Goal: Task Accomplishment & Management: Complete application form

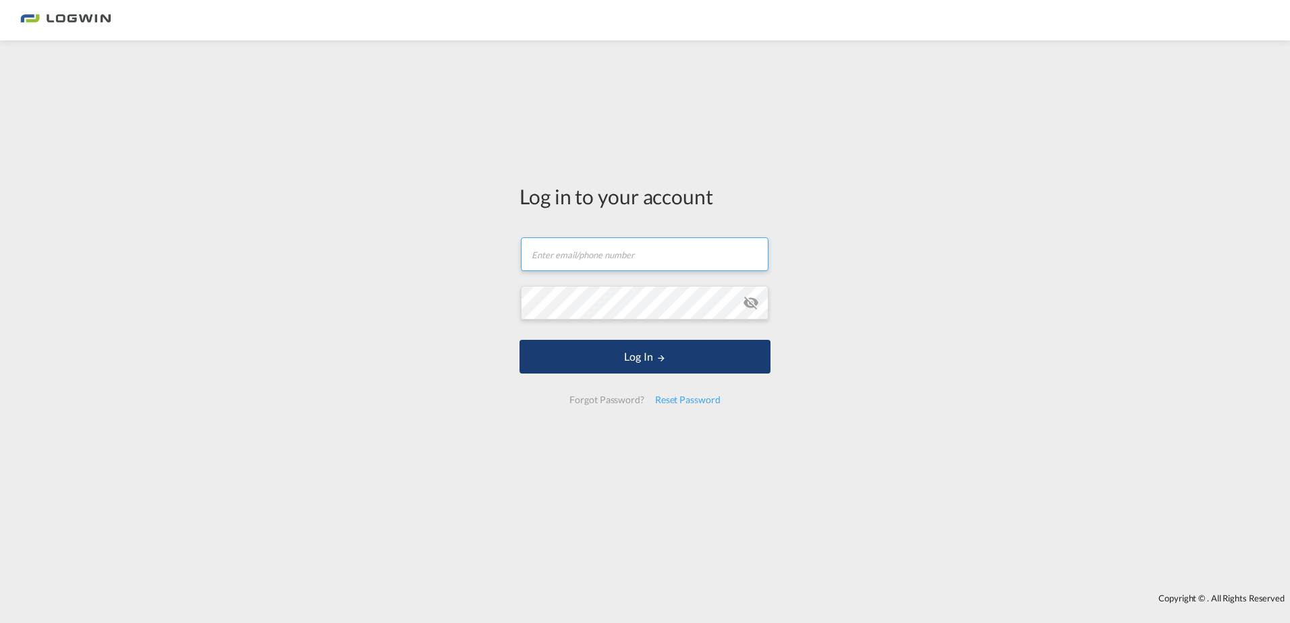
type input "[PERSON_NAME][EMAIL_ADDRESS][DOMAIN_NAME]"
click at [655, 361] on button "Log In" at bounding box center [645, 357] width 251 height 34
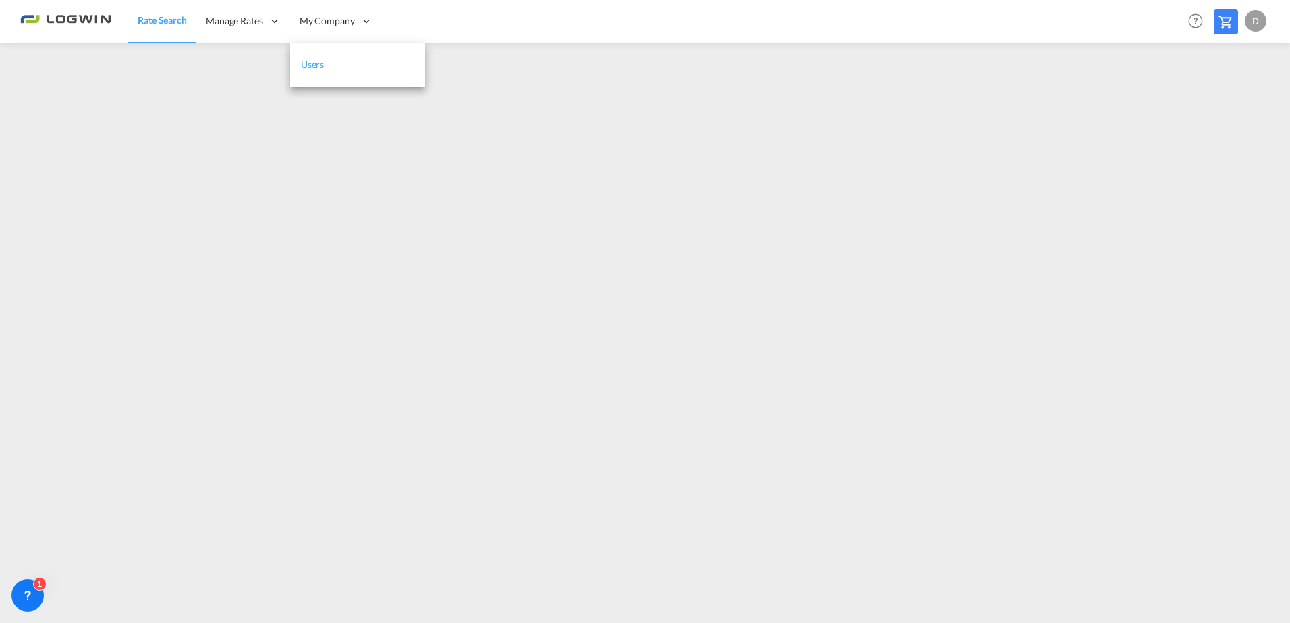
click at [330, 67] on link "Users" at bounding box center [357, 65] width 135 height 44
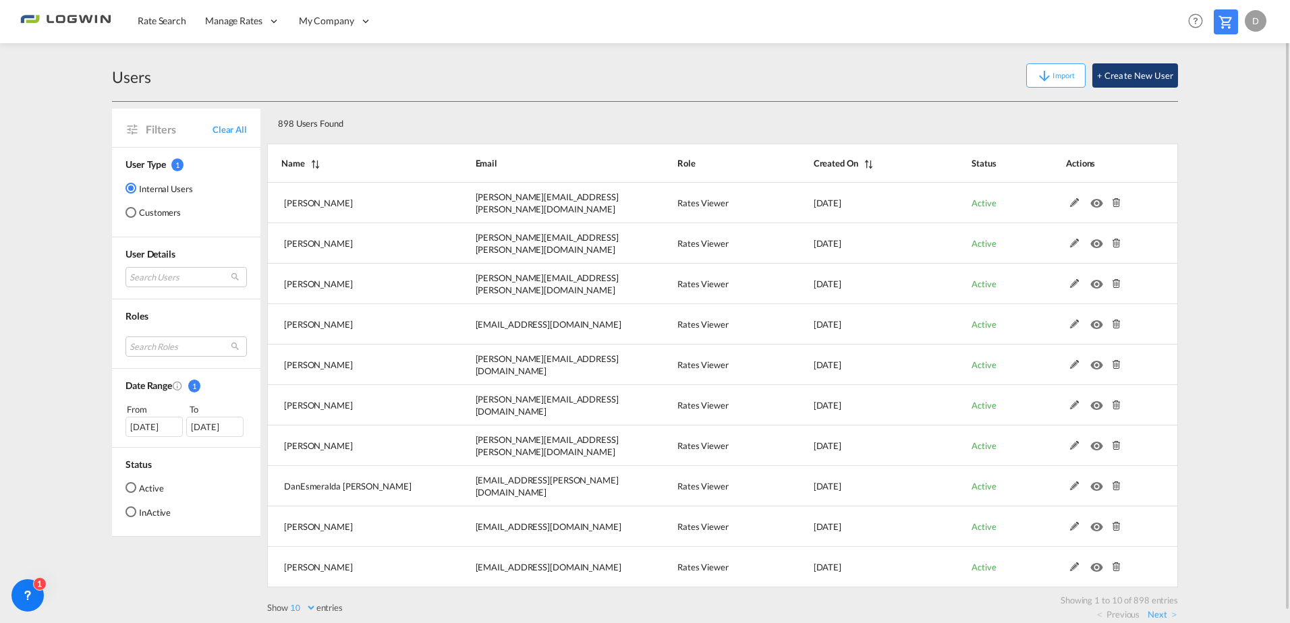
click at [1130, 78] on button "+ Create New User" at bounding box center [1135, 75] width 86 height 24
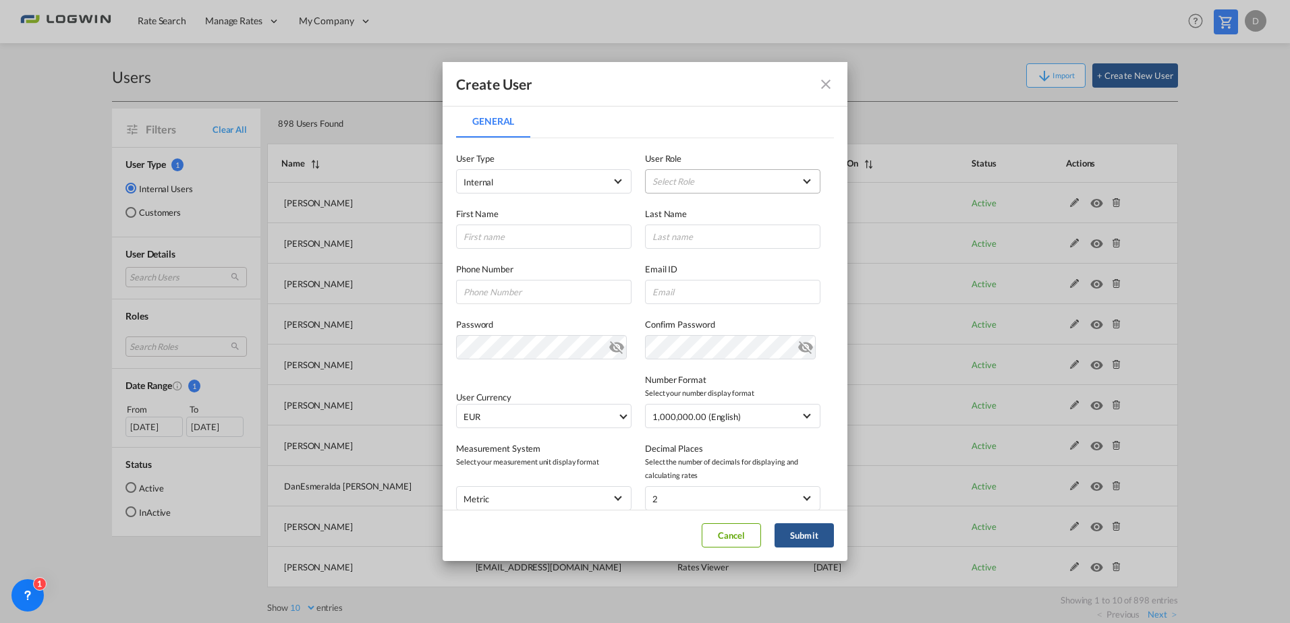
click at [715, 187] on md-select "Select Role ADMIN GLOBAL Essentials Admin GLOBAL Essentials Manager GLOBAL Esse…" at bounding box center [732, 181] width 175 height 24
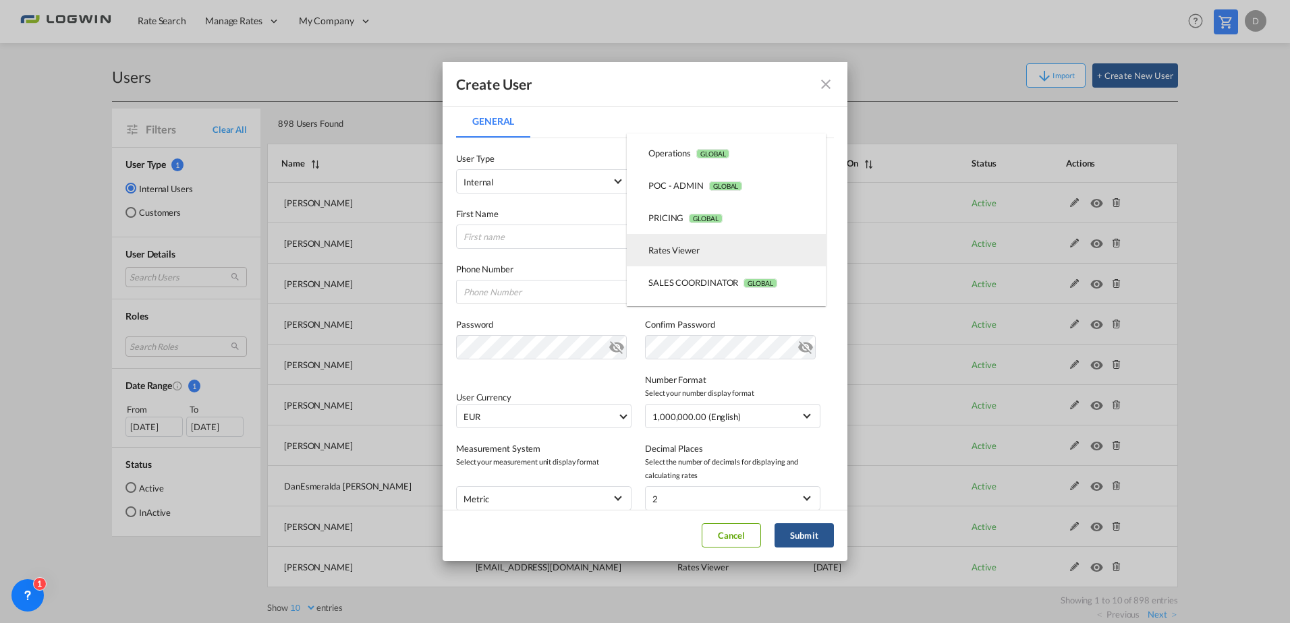
scroll to position [313, 0]
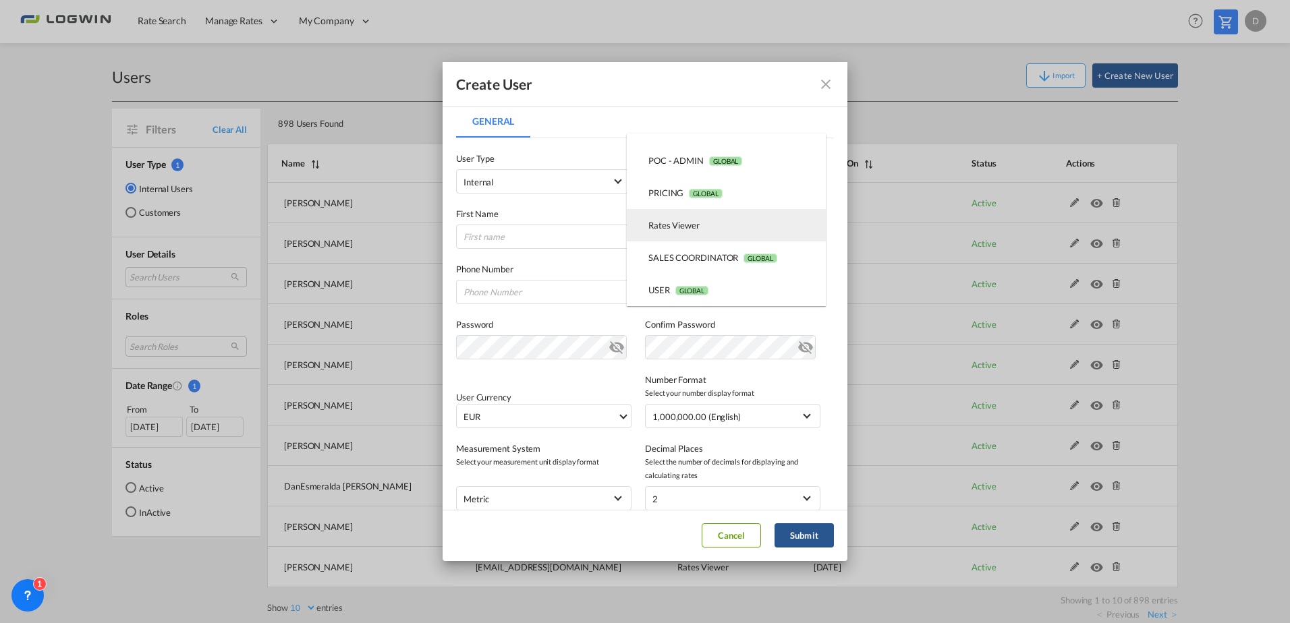
click at [729, 235] on md-option "Rates Viewer USER_DEFINED" at bounding box center [726, 225] width 199 height 32
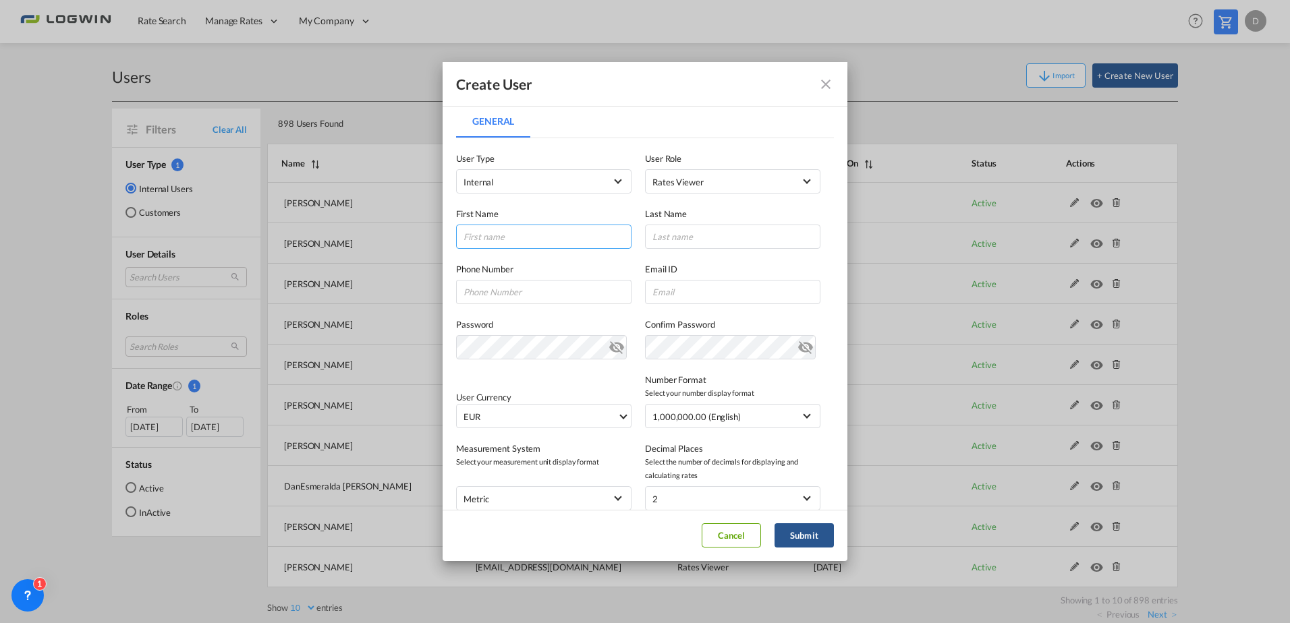
click at [544, 234] on input "General General ..." at bounding box center [543, 237] width 175 height 24
type input "Contstanze"
type input "Nitter"
click at [731, 299] on input "General General ..." at bounding box center [732, 292] width 175 height 24
paste input "constanze.nitter@logwin-logistics.com"
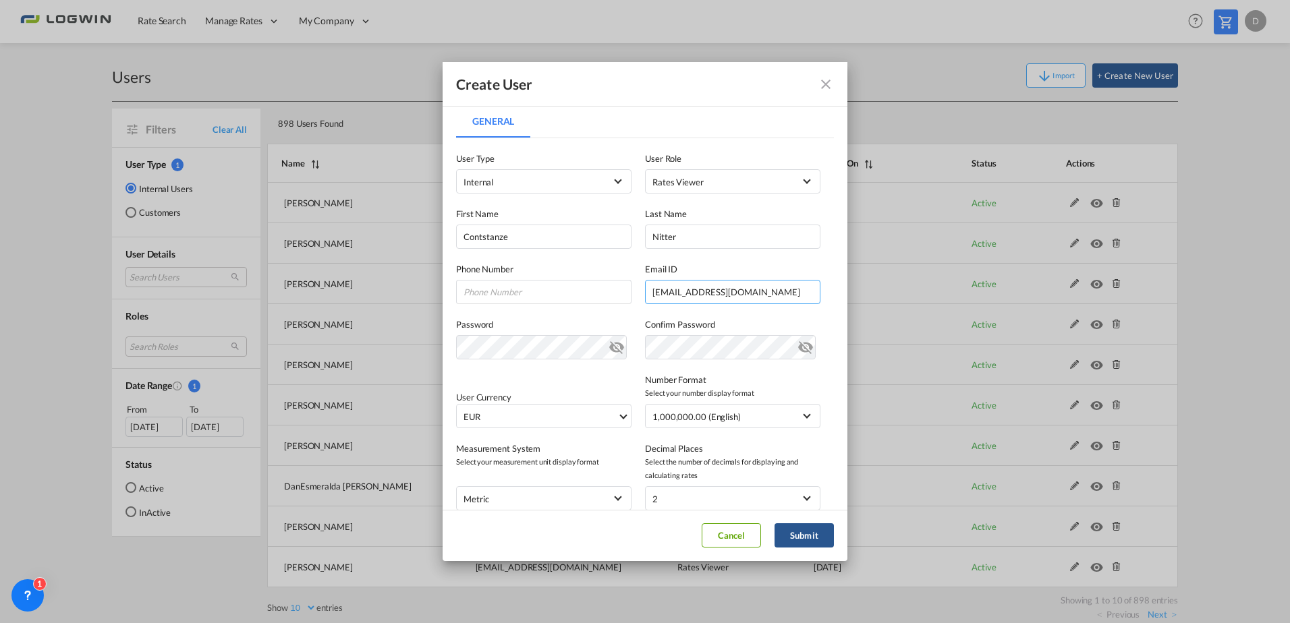
type input "constanze.nitter@logwin-logistics.com"
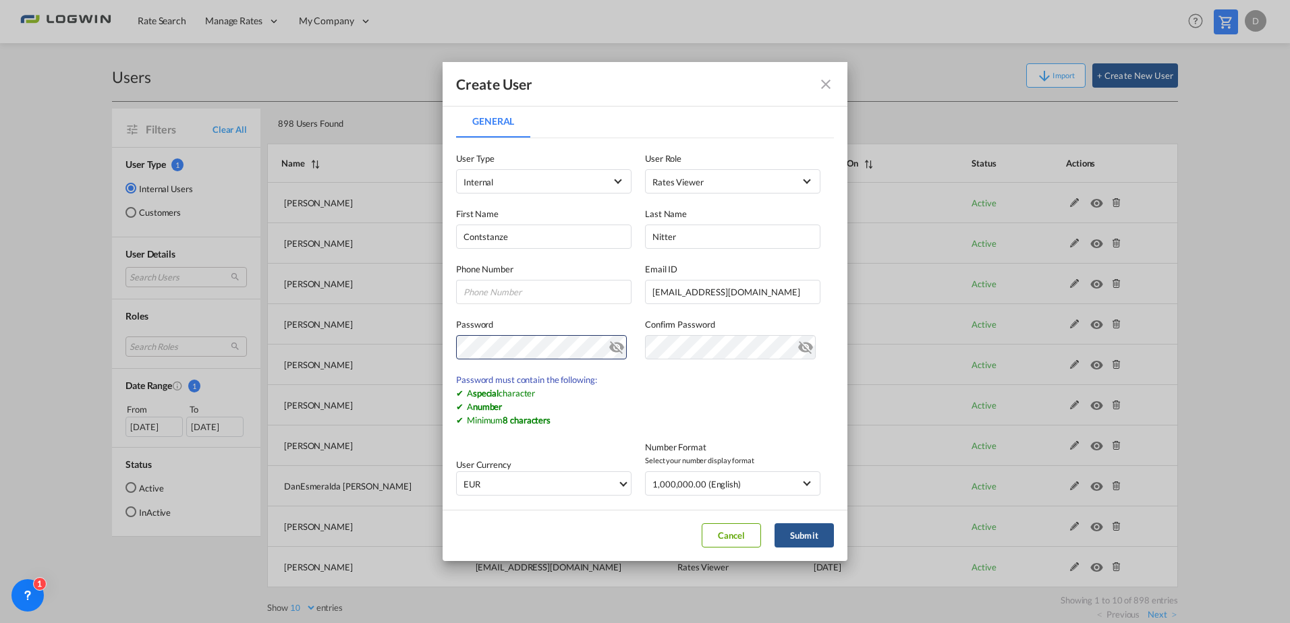
click at [611, 350] on md-icon "icon-eye-off" at bounding box center [617, 345] width 16 height 16
click at [438, 345] on div "Create User General General User Type Internal Internal Customer User Role Rate…" at bounding box center [645, 311] width 1290 height 623
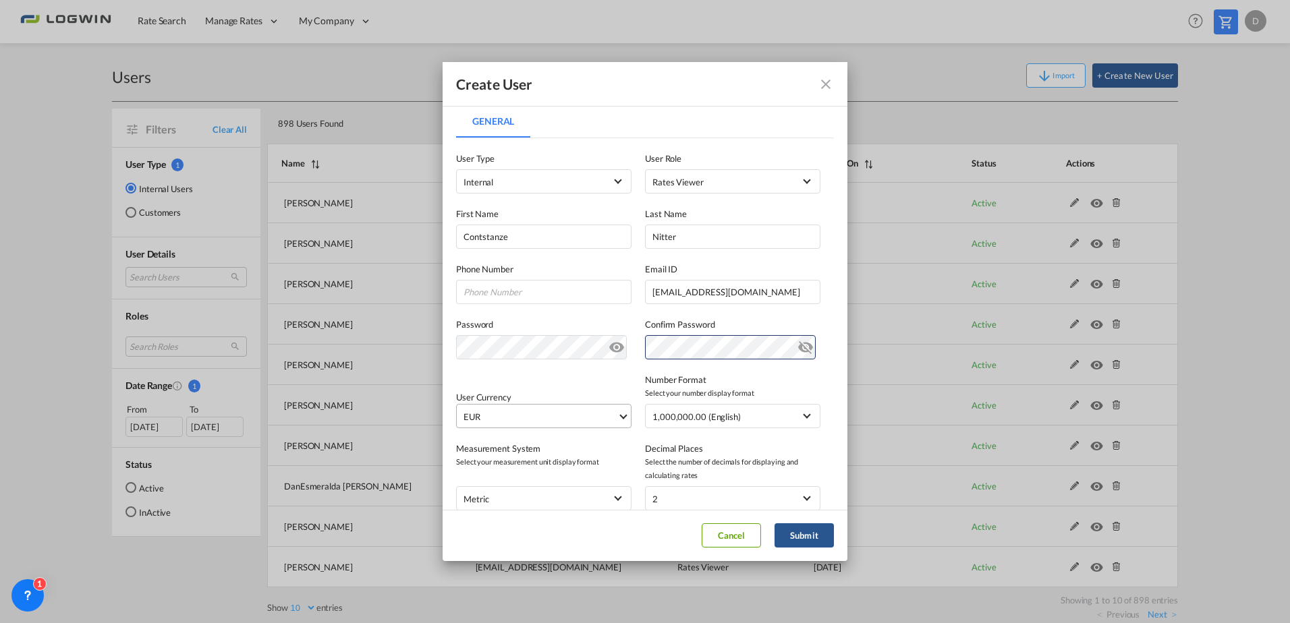
click at [544, 419] on span "EUR" at bounding box center [541, 416] width 154 height 13
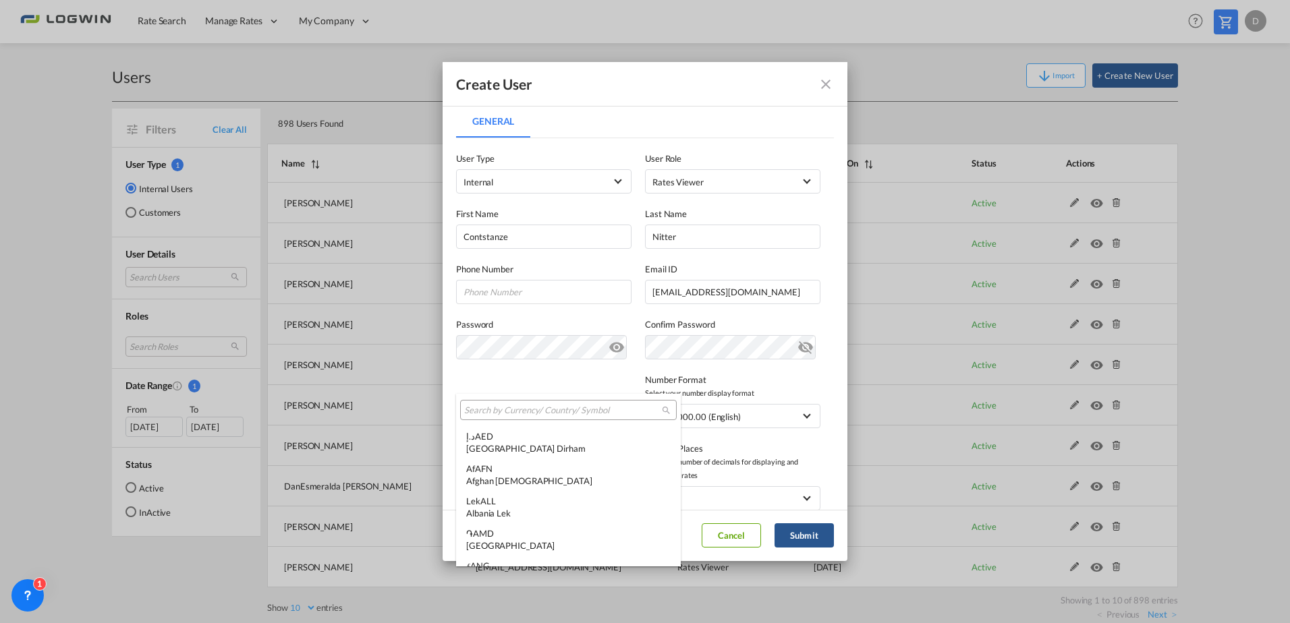
scroll to position [1355, 0]
click at [533, 416] on input "search" at bounding box center [563, 411] width 198 height 12
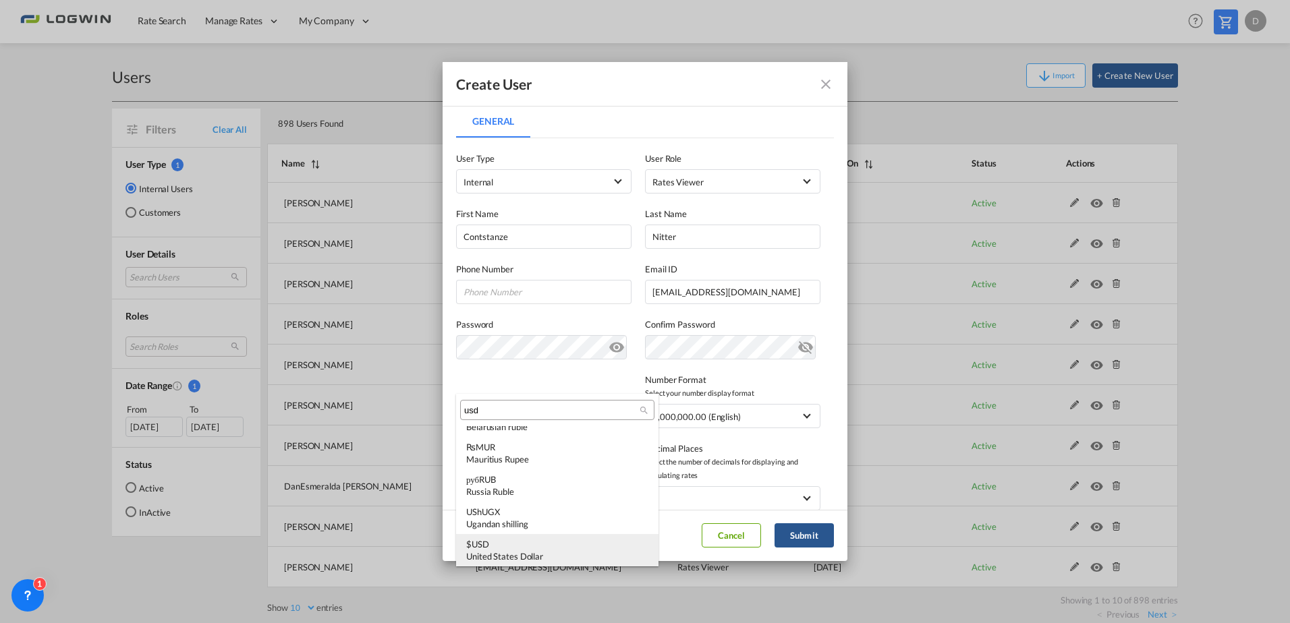
scroll to position [0, 0]
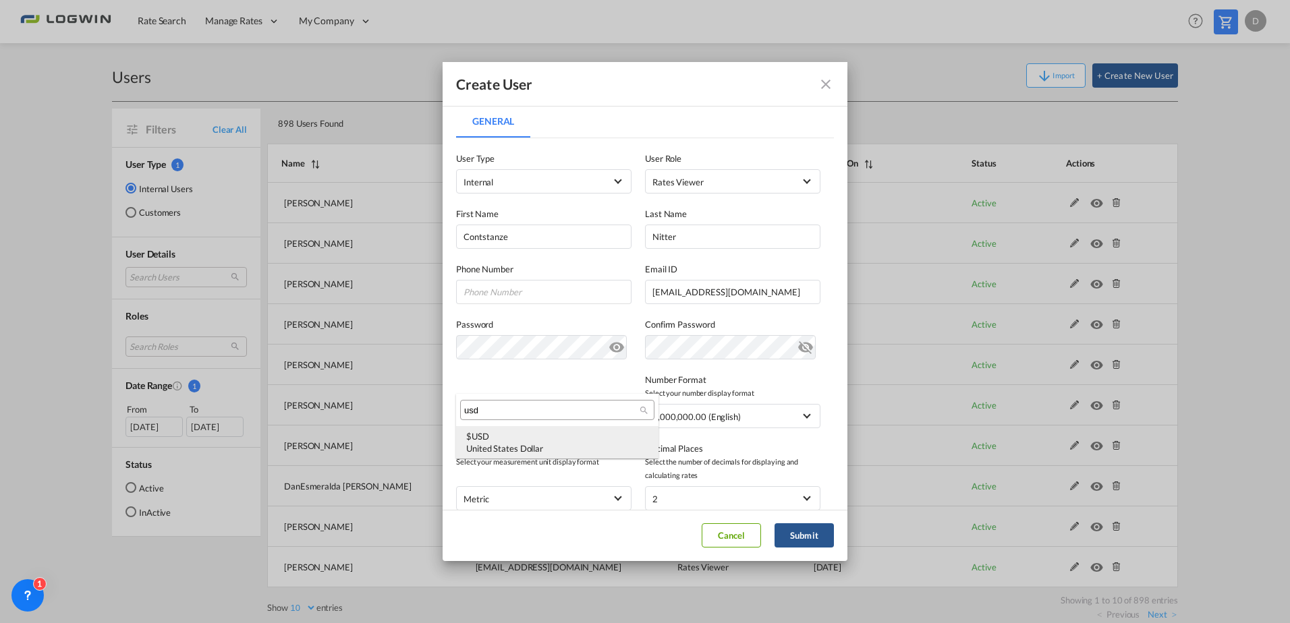
type input "usd"
click at [526, 444] on div "United States Dollar" at bounding box center [557, 449] width 182 height 12
click at [811, 532] on button "Submit" at bounding box center [804, 536] width 59 height 24
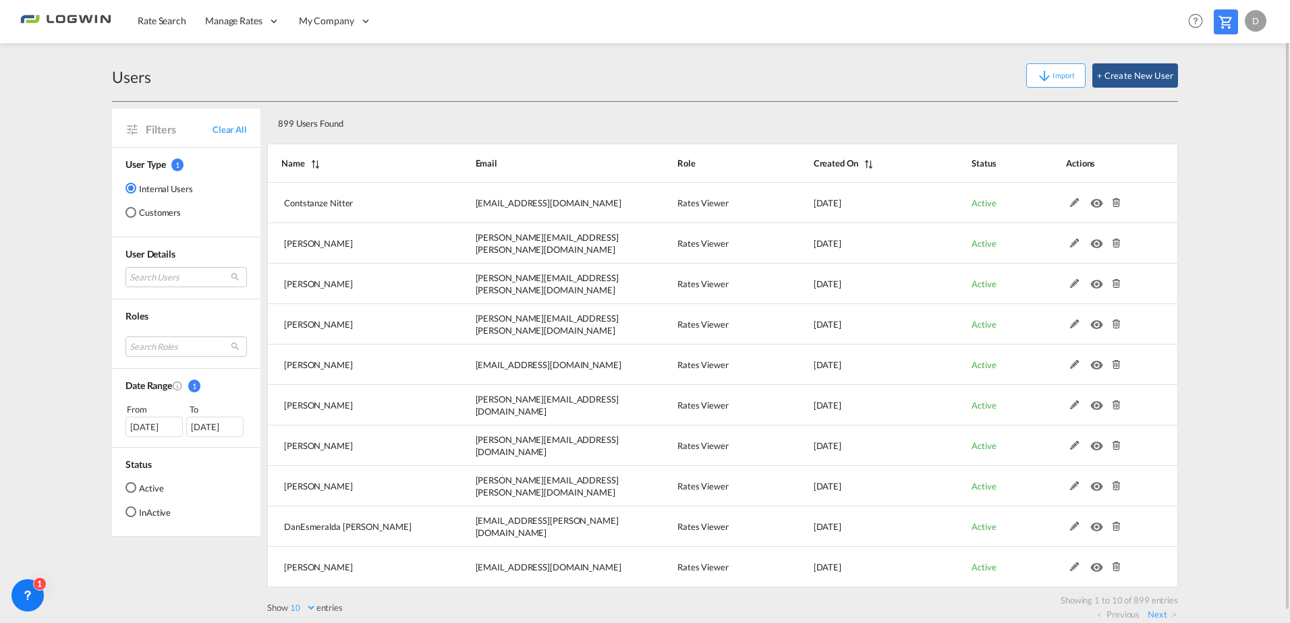
click at [1239, 277] on md-content "Rate Search Manage Rates Contract Rates Maintain Rates Single Update Bulk Updat…" at bounding box center [645, 311] width 1290 height 623
